Goal: Check status: Verify the current state of an ongoing process or item

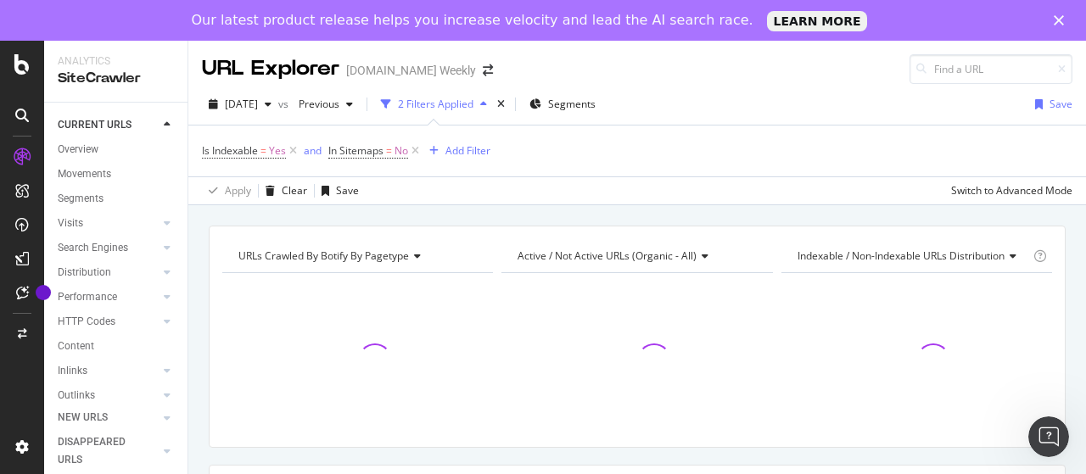
click at [244, 65] on div "URL Explorer" at bounding box center [270, 68] width 137 height 29
click at [232, 99] on span "[DATE]" at bounding box center [241, 104] width 33 height 14
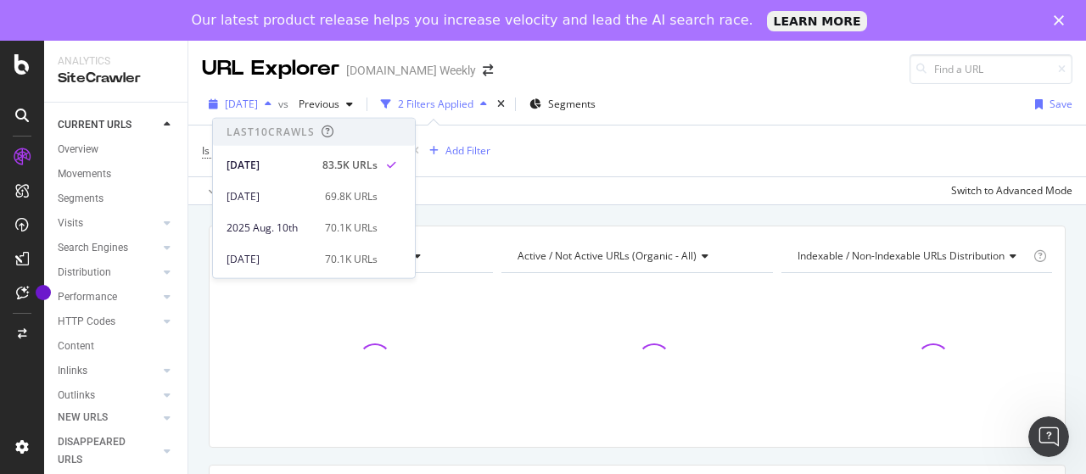
click at [232, 99] on span "[DATE]" at bounding box center [241, 104] width 33 height 14
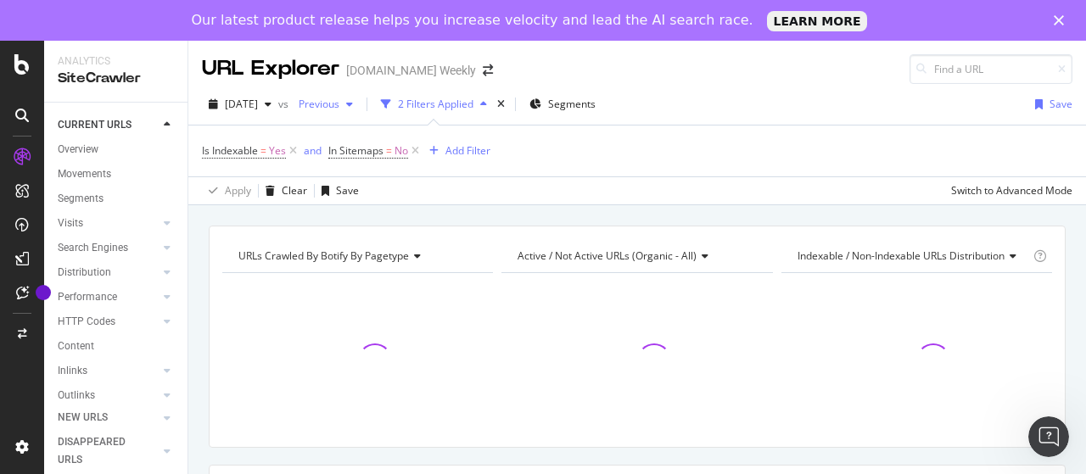
click at [339, 98] on span "Previous" at bounding box center [315, 104] width 47 height 14
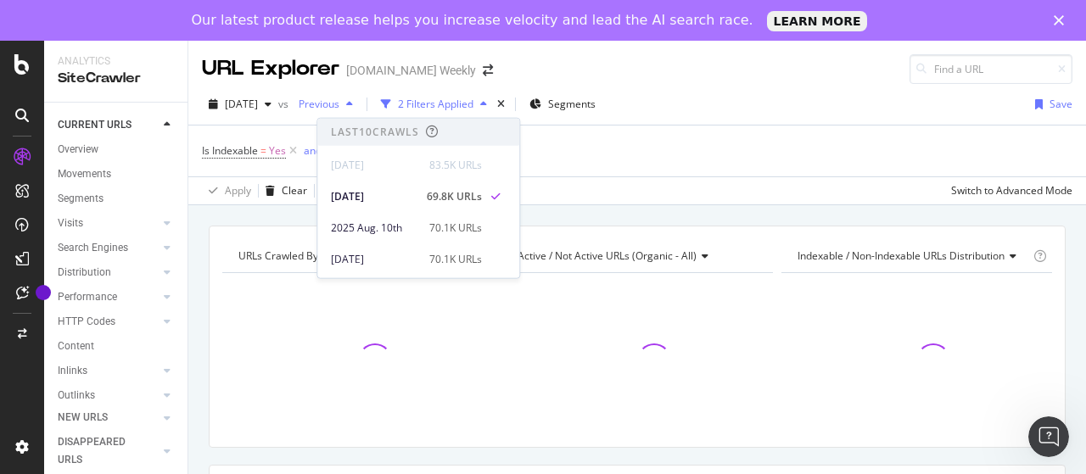
click at [339, 98] on span "Previous" at bounding box center [315, 104] width 47 height 14
